Goal: Transaction & Acquisition: Purchase product/service

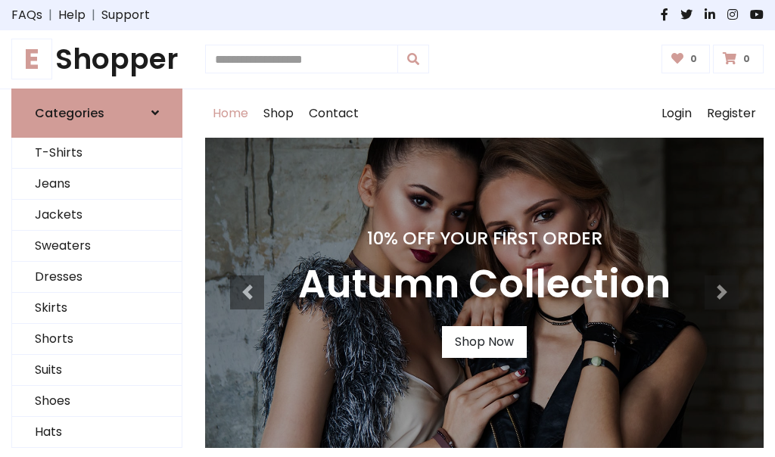
click at [388, 229] on h4 "10% Off Your First Order" at bounding box center [484, 238] width 372 height 21
click at [484, 341] on link "Shop Now" at bounding box center [484, 342] width 85 height 32
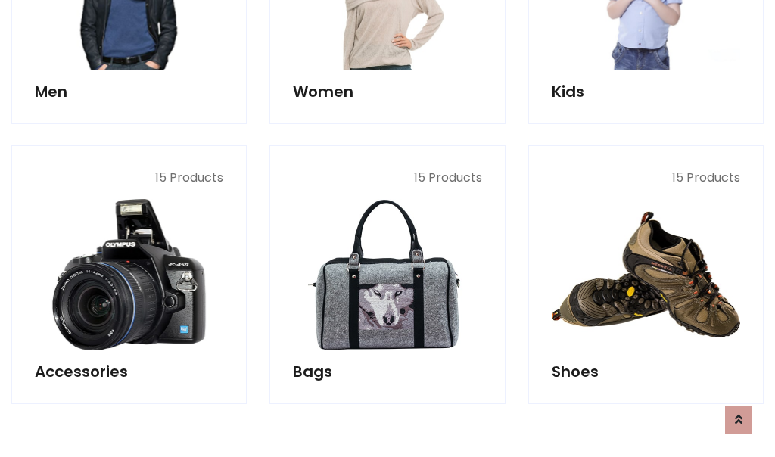
scroll to position [1510, 0]
